Goal: Find contact information: Find contact information

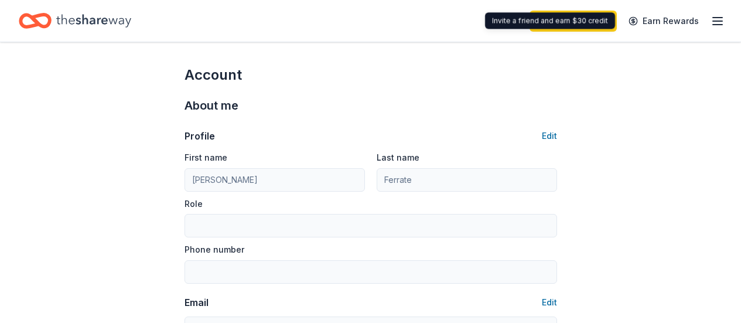
scroll to position [833, 0]
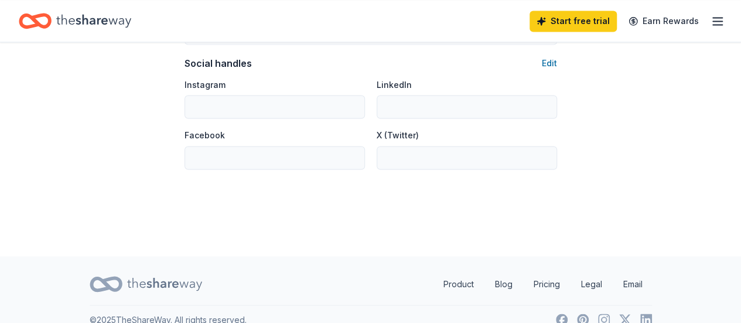
click at [710, 25] on icon "button" at bounding box center [717, 21] width 14 height 14
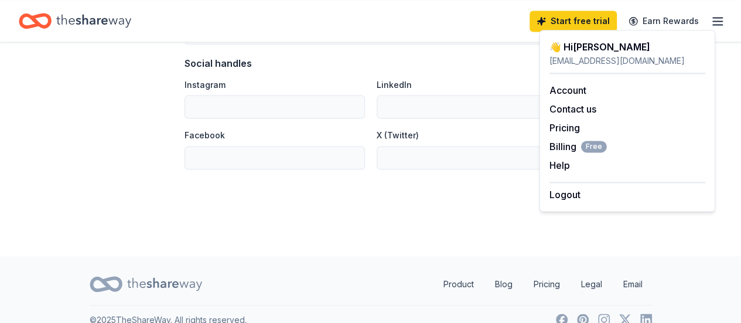
click at [577, 54] on div "[EMAIL_ADDRESS][DOMAIN_NAME]" at bounding box center [627, 61] width 156 height 14
click at [572, 93] on link "Account" at bounding box center [567, 90] width 37 height 12
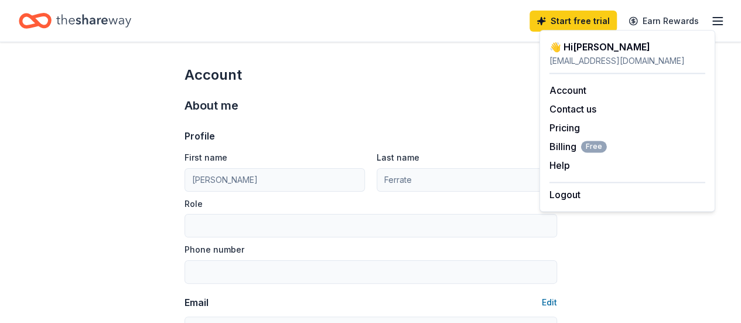
click at [350, 120] on div "Profile Edit First name [PERSON_NAME] Last name Ferrate Role Phone number Email…" at bounding box center [370, 255] width 372 height 281
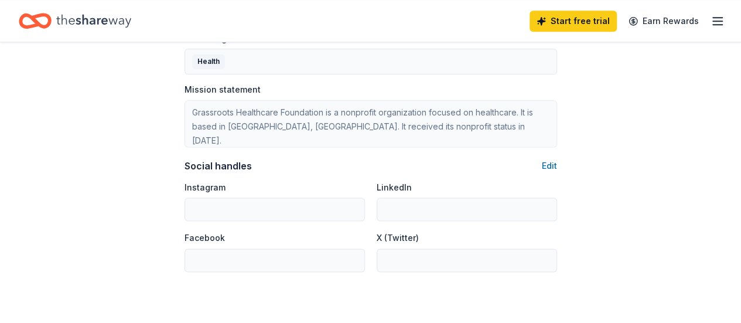
scroll to position [730, 0]
click at [710, 25] on icon "button" at bounding box center [717, 21] width 14 height 14
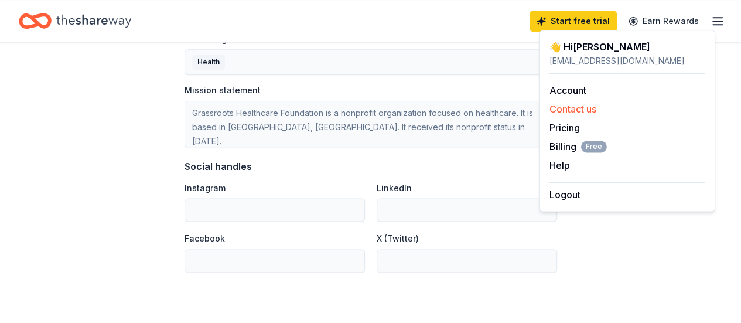
click at [575, 107] on button "Contact us" at bounding box center [572, 109] width 47 height 14
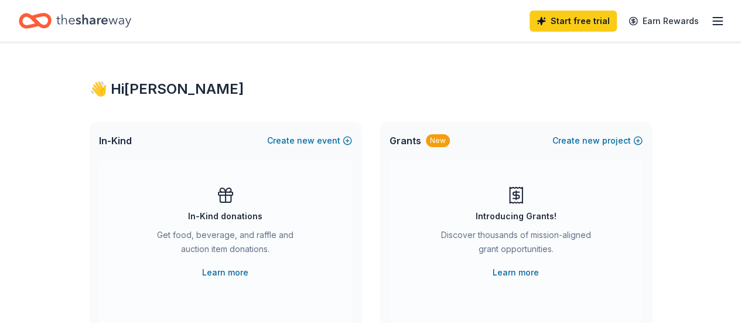
click at [713, 25] on line "button" at bounding box center [717, 25] width 9 height 0
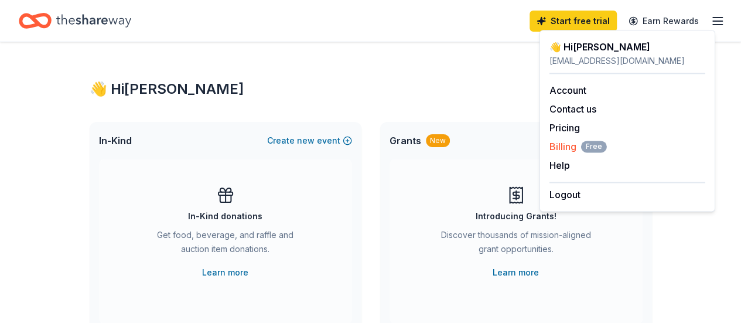
click at [568, 146] on span "Billing Free" at bounding box center [577, 146] width 57 height 14
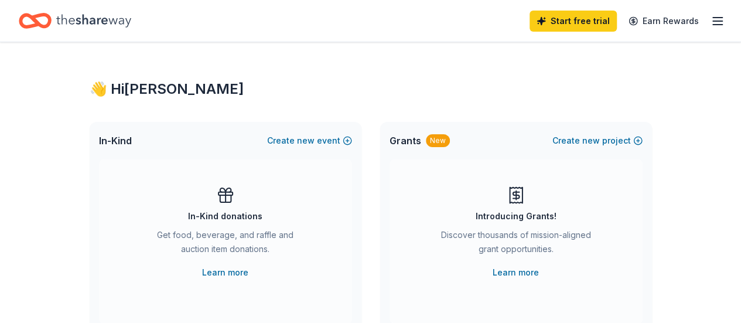
click at [720, 16] on div "Start free trial Earn Rewards" at bounding box center [370, 21] width 741 height 42
click at [712, 23] on icon "button" at bounding box center [717, 21] width 14 height 14
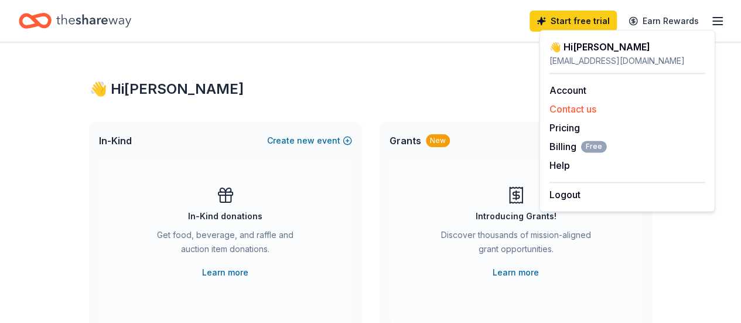
click at [586, 110] on button "Contact us" at bounding box center [572, 109] width 47 height 14
